Goal: Task Accomplishment & Management: Manage account settings

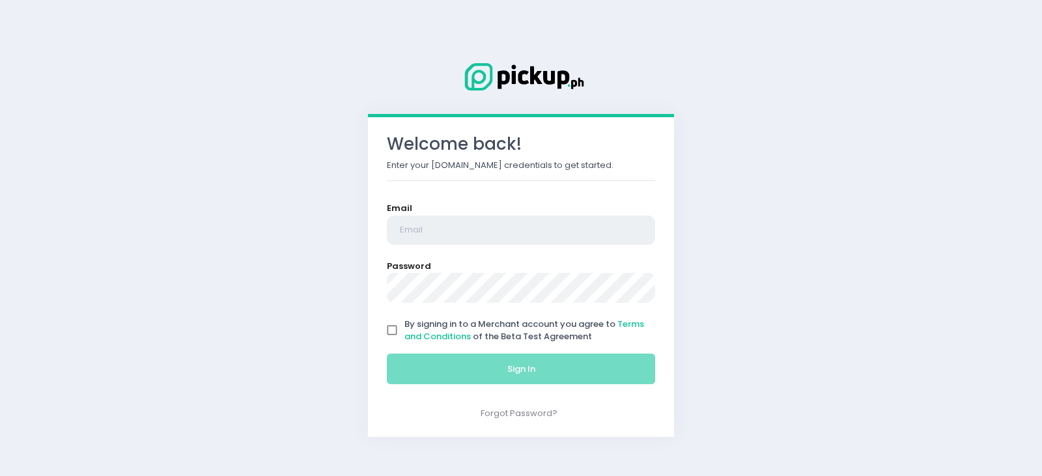
type input "[EMAIL_ADDRESS][DOMAIN_NAME]"
drag, startPoint x: 399, startPoint y: 329, endPoint x: 423, endPoint y: 340, distance: 25.9
click at [399, 329] on input "By signing in to a Merchant account you agree to Terms and Conditions of the Be…" at bounding box center [392, 330] width 25 height 25
checkbox input "true"
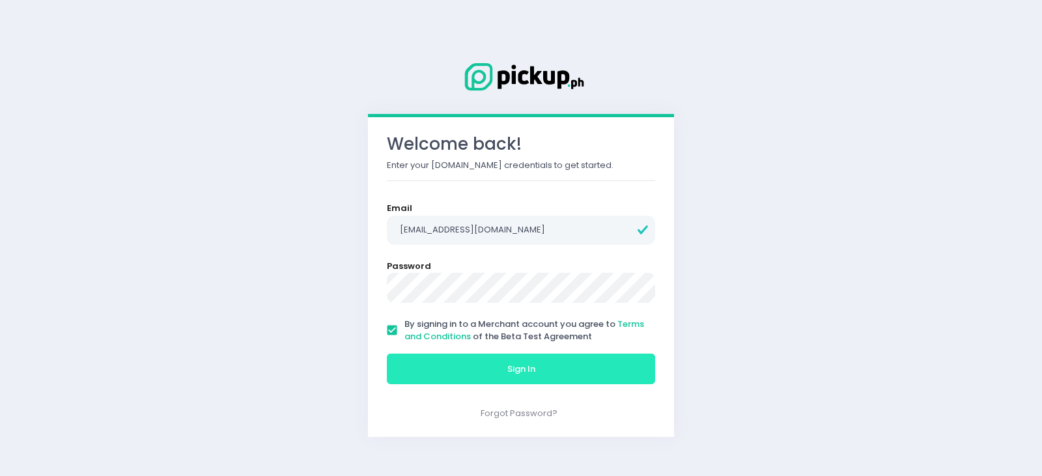
click at [459, 362] on button "Sign In" at bounding box center [521, 369] width 268 height 31
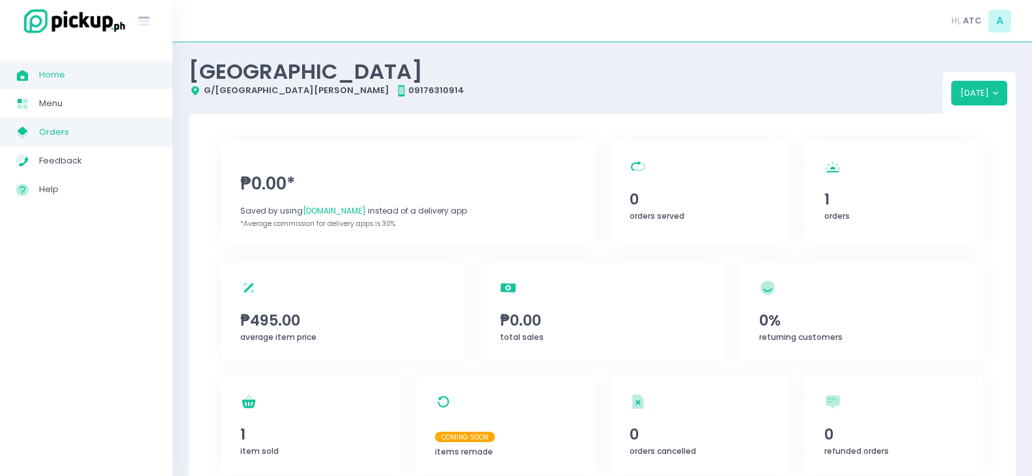
click at [87, 132] on span "Orders" at bounding box center [97, 132] width 117 height 17
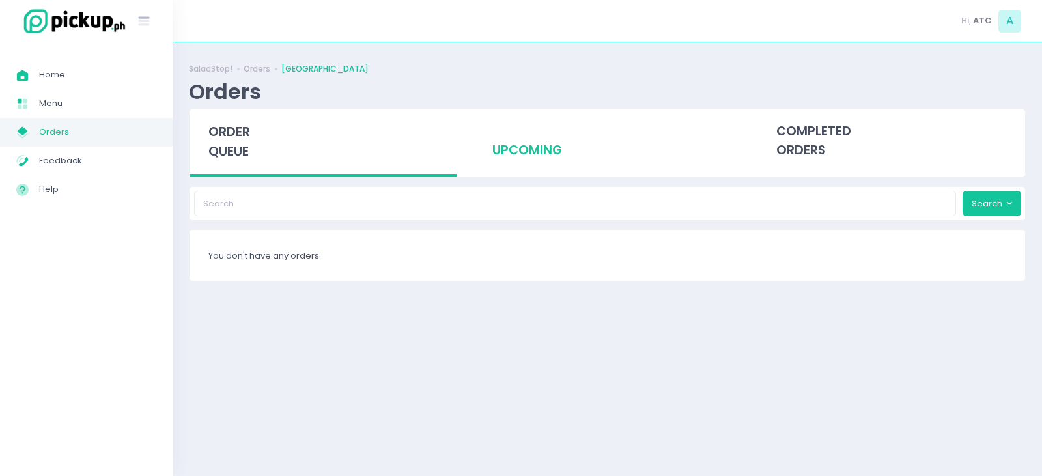
click at [520, 152] on div "upcoming" at bounding box center [608, 141] width 268 height 64
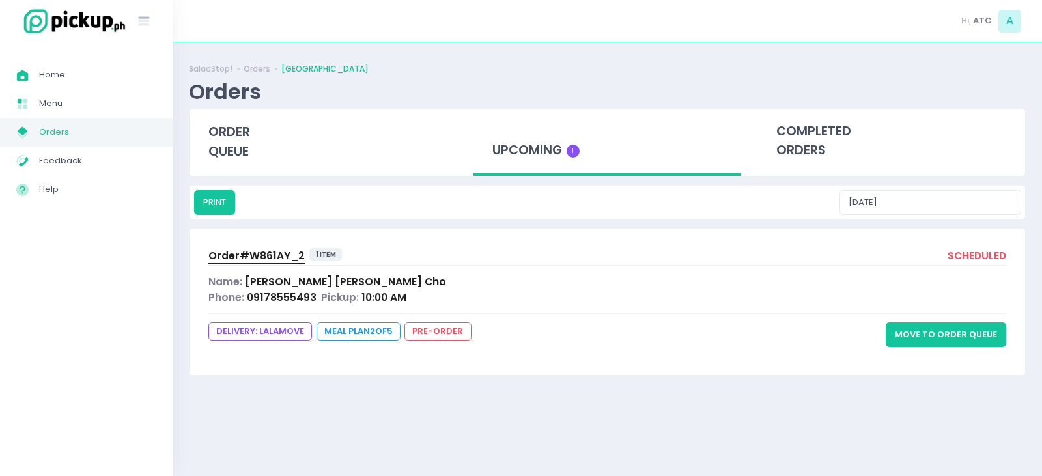
click at [956, 335] on button "Move to Order Queue" at bounding box center [946, 334] width 120 height 25
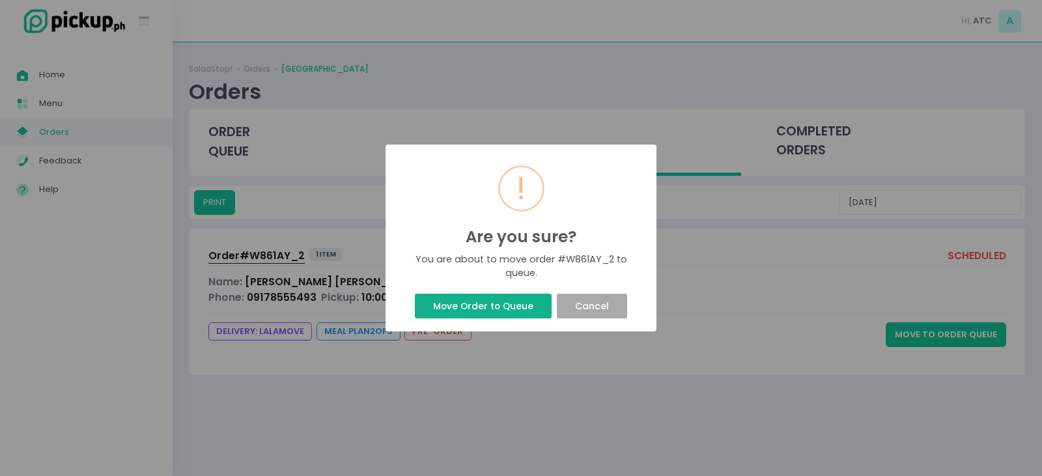
click at [500, 303] on button "Move Order to Queue" at bounding box center [483, 306] width 136 height 25
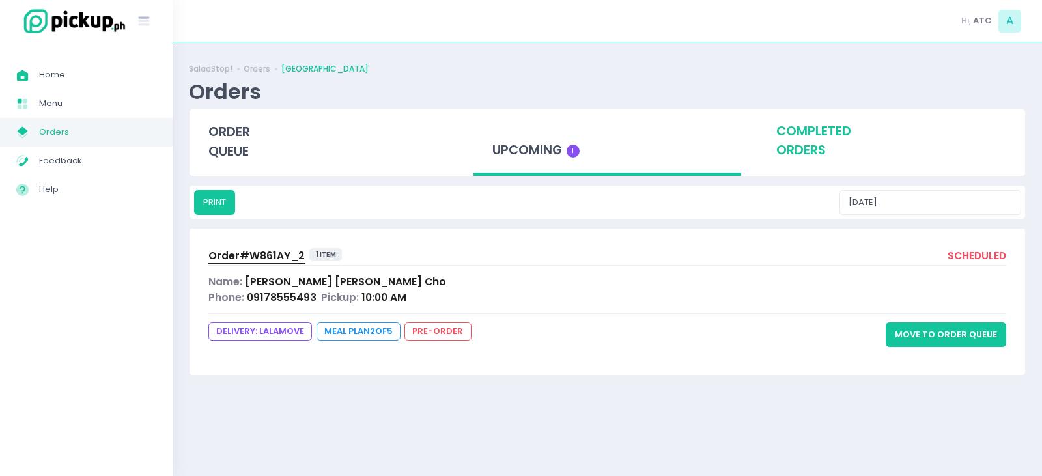
click at [808, 153] on div "completed orders" at bounding box center [892, 141] width 268 height 64
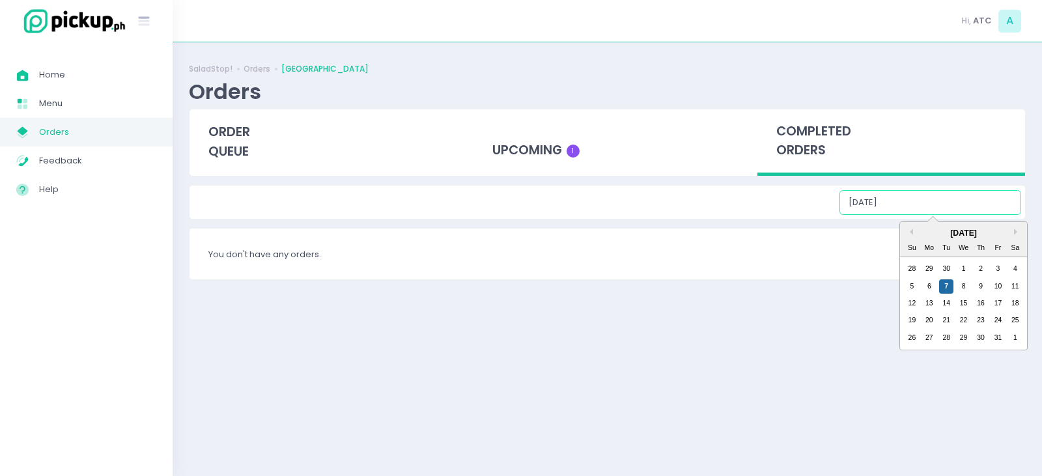
click at [974, 202] on input "[DATE]" at bounding box center [931, 202] width 182 height 25
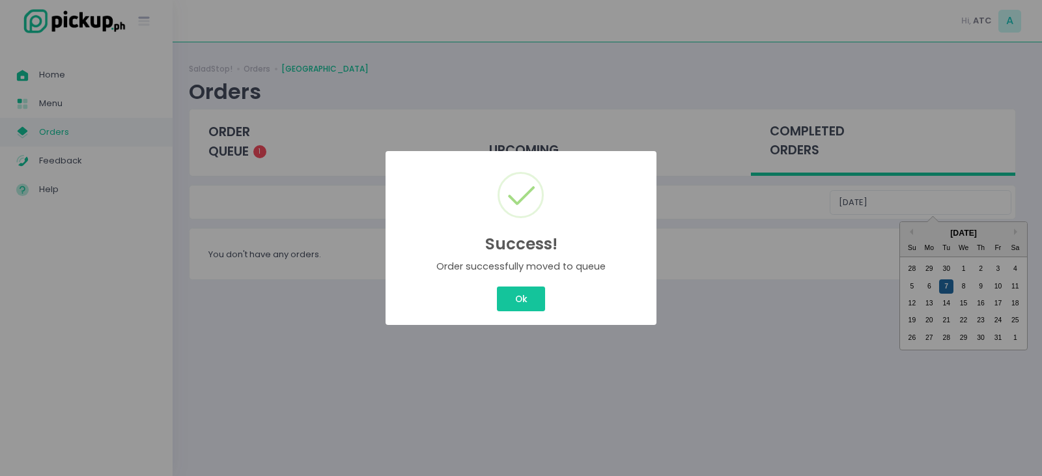
click at [961, 268] on div "Success! × Order successfully moved to queue Ok Cancel" at bounding box center [521, 238] width 1042 height 476
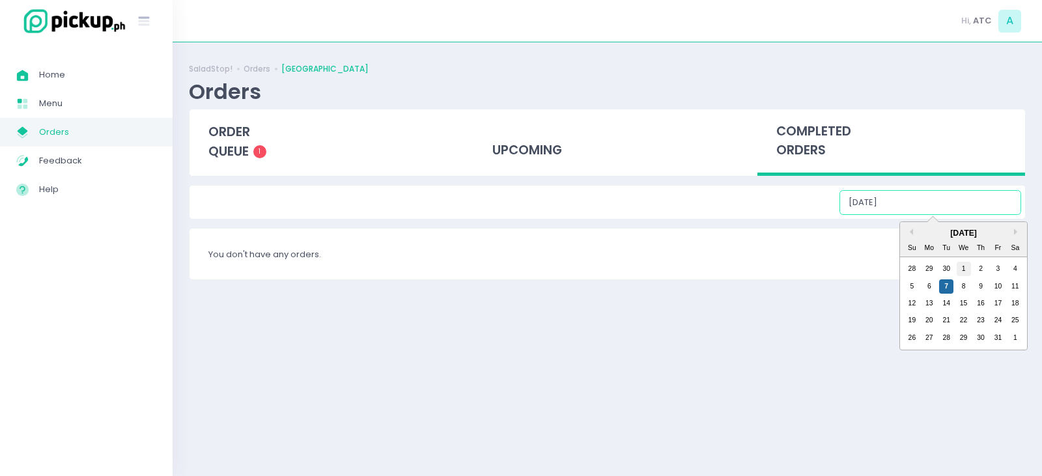
click at [964, 270] on div "1" at bounding box center [964, 269] width 14 height 14
type input "[DATE]"
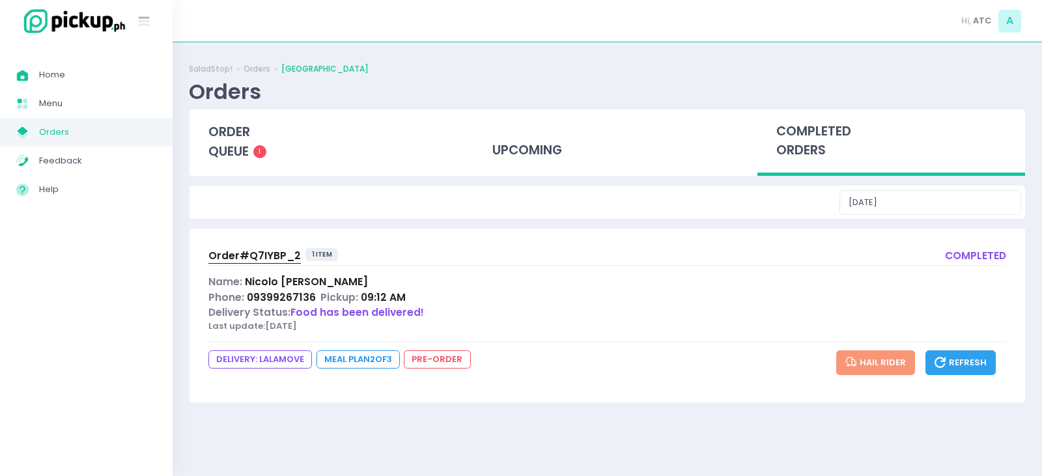
click at [268, 259] on span "Order# Q7IYBP_2" at bounding box center [254, 256] width 92 height 14
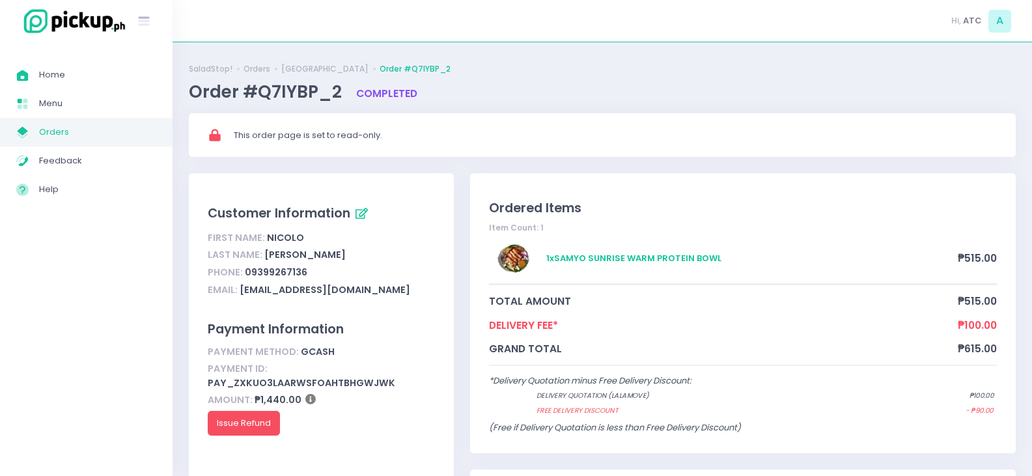
click at [64, 126] on span "Orders" at bounding box center [97, 132] width 117 height 17
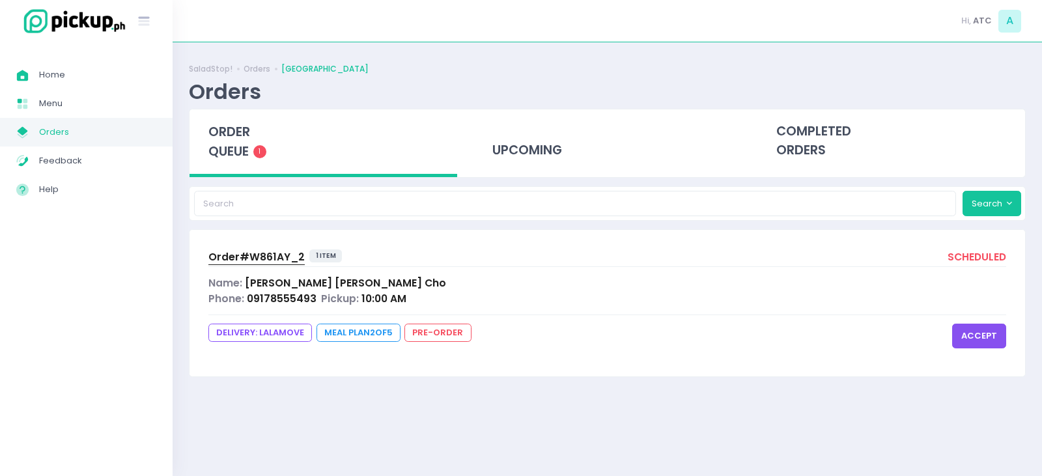
click at [986, 339] on button "accept" at bounding box center [979, 336] width 54 height 25
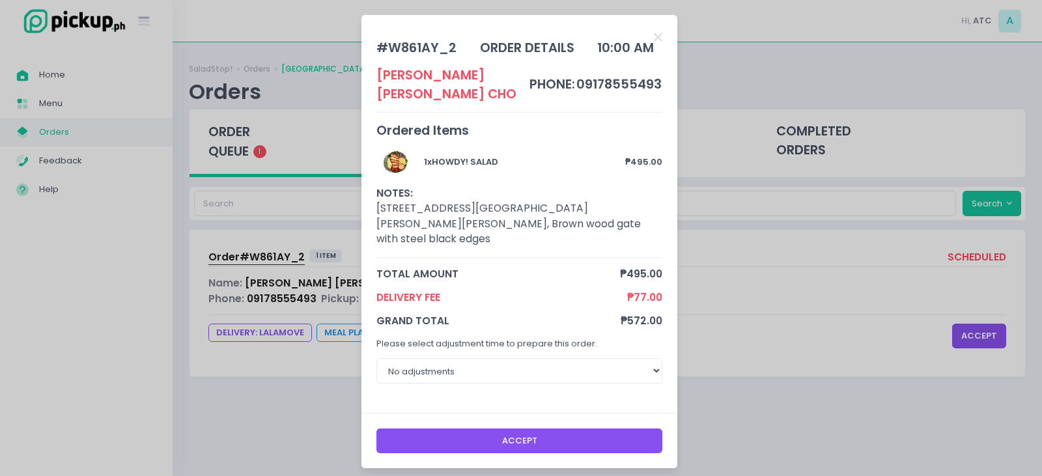
click at [533, 429] on button "Accept" at bounding box center [519, 441] width 287 height 25
